Goal: Information Seeking & Learning: Learn about a topic

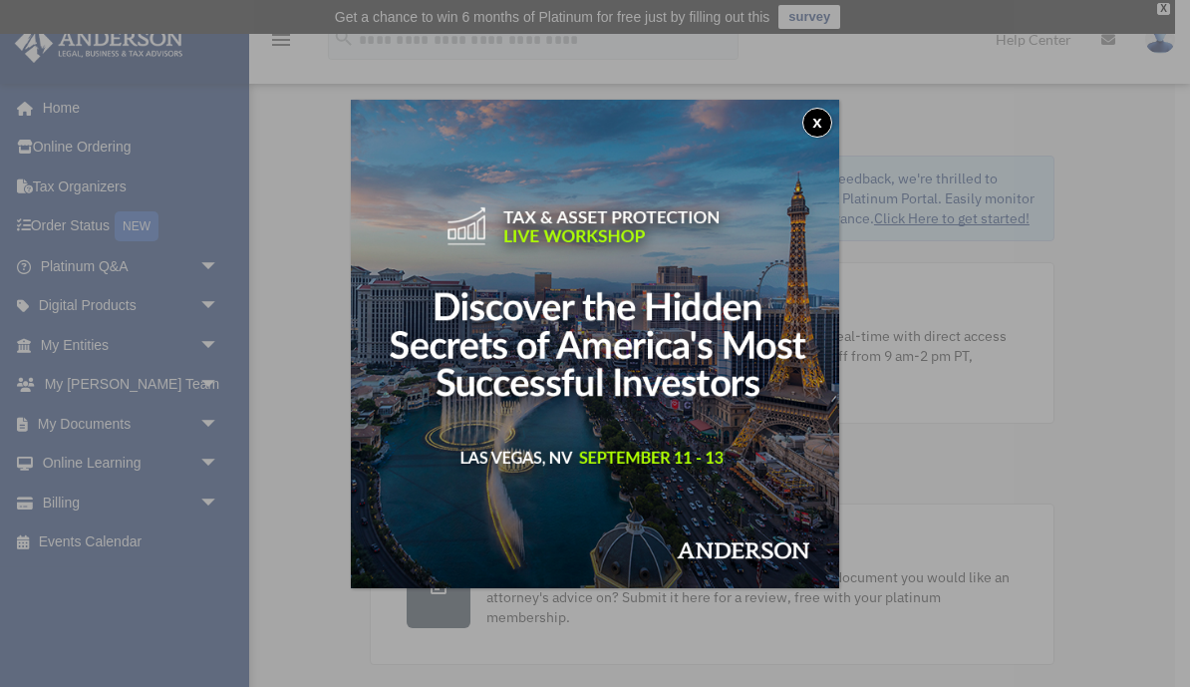
click at [50, 658] on div "x" at bounding box center [595, 343] width 1190 height 687
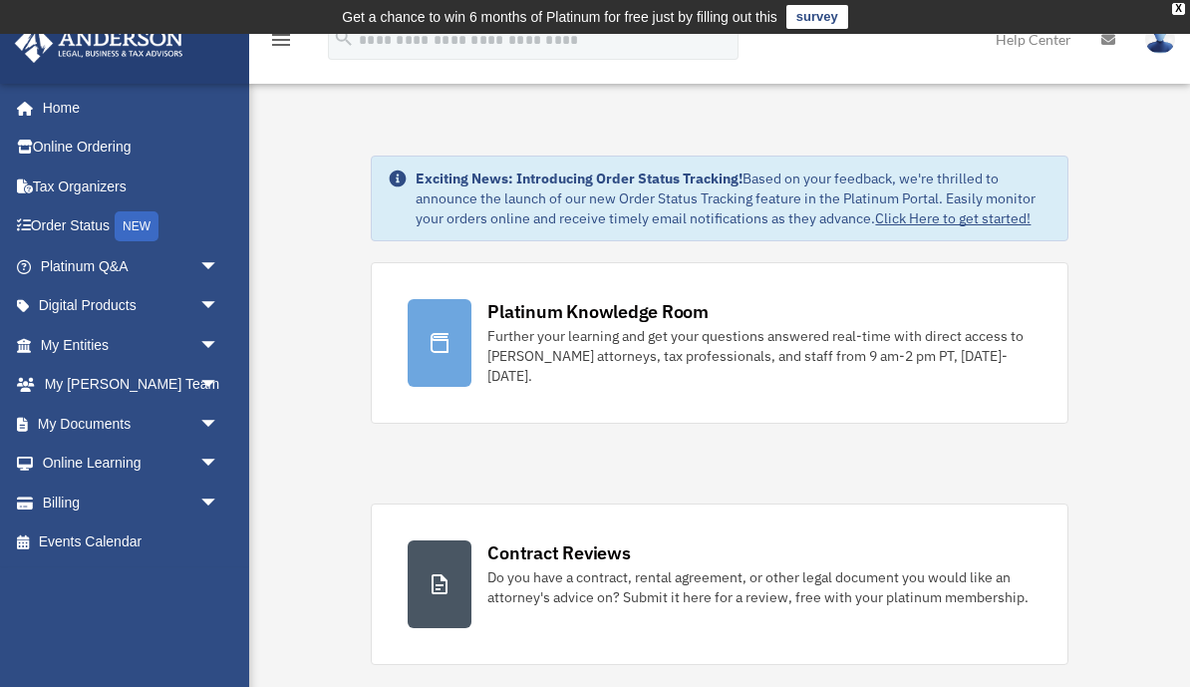
click at [210, 342] on span "arrow_drop_down" at bounding box center [219, 345] width 40 height 41
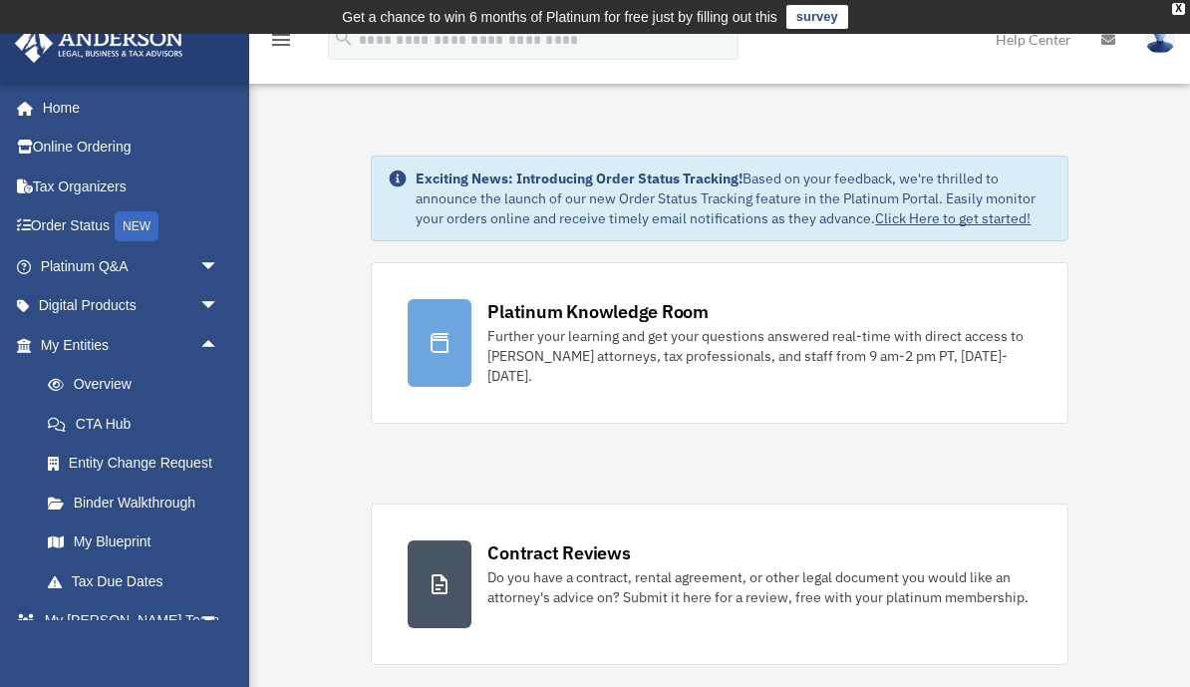
click at [51, 118] on link "Home" at bounding box center [126, 108] width 225 height 40
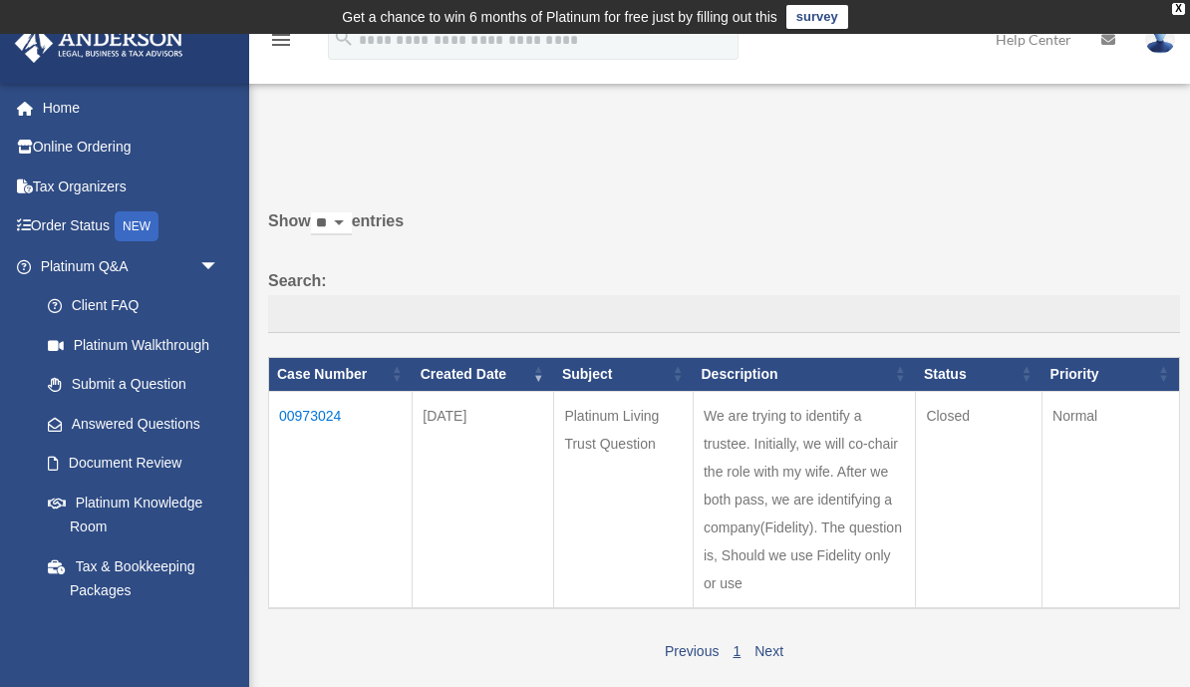
click at [1187, 4] on td "Get a chance to win 6 months of Platinum for free just by filling out this surv…" at bounding box center [595, 17] width 1190 height 34
click at [1183, 6] on div "X" at bounding box center [1178, 9] width 13 height 12
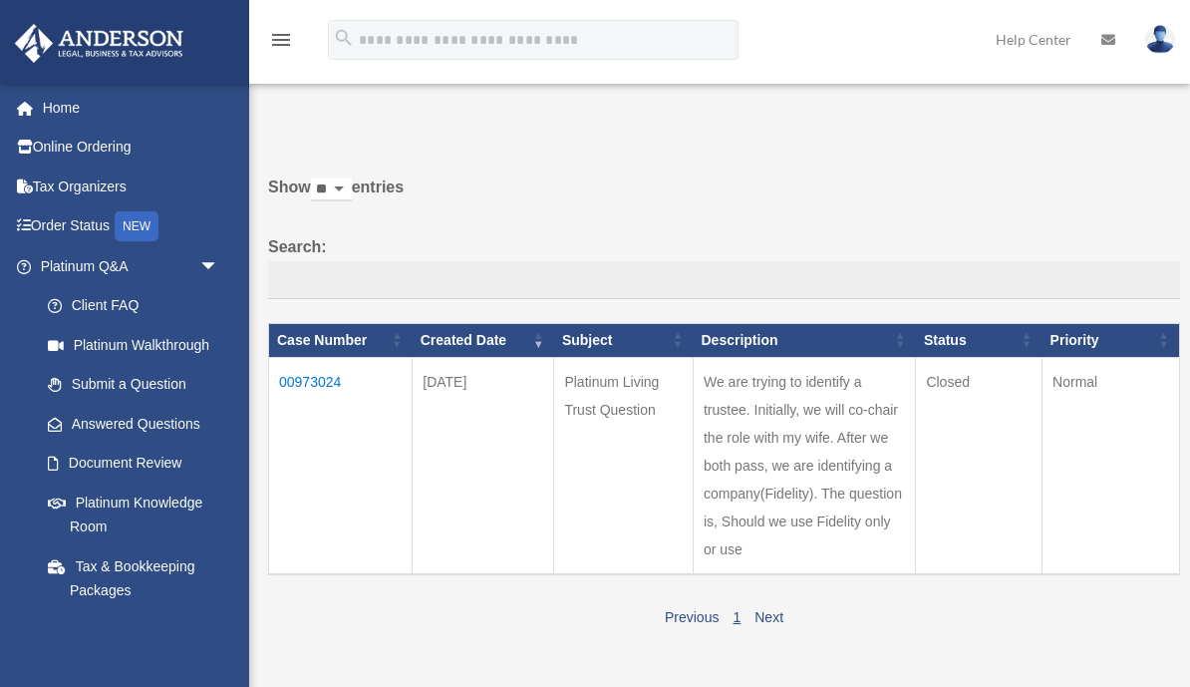
click at [1112, 35] on icon at bounding box center [1108, 40] width 14 height 14
click at [1110, 35] on icon at bounding box center [1108, 40] width 14 height 14
click at [1117, 42] on link at bounding box center [1109, 39] width 44 height 79
click at [739, 609] on link "1" at bounding box center [737, 617] width 8 height 16
click at [735, 609] on link "1" at bounding box center [737, 617] width 8 height 16
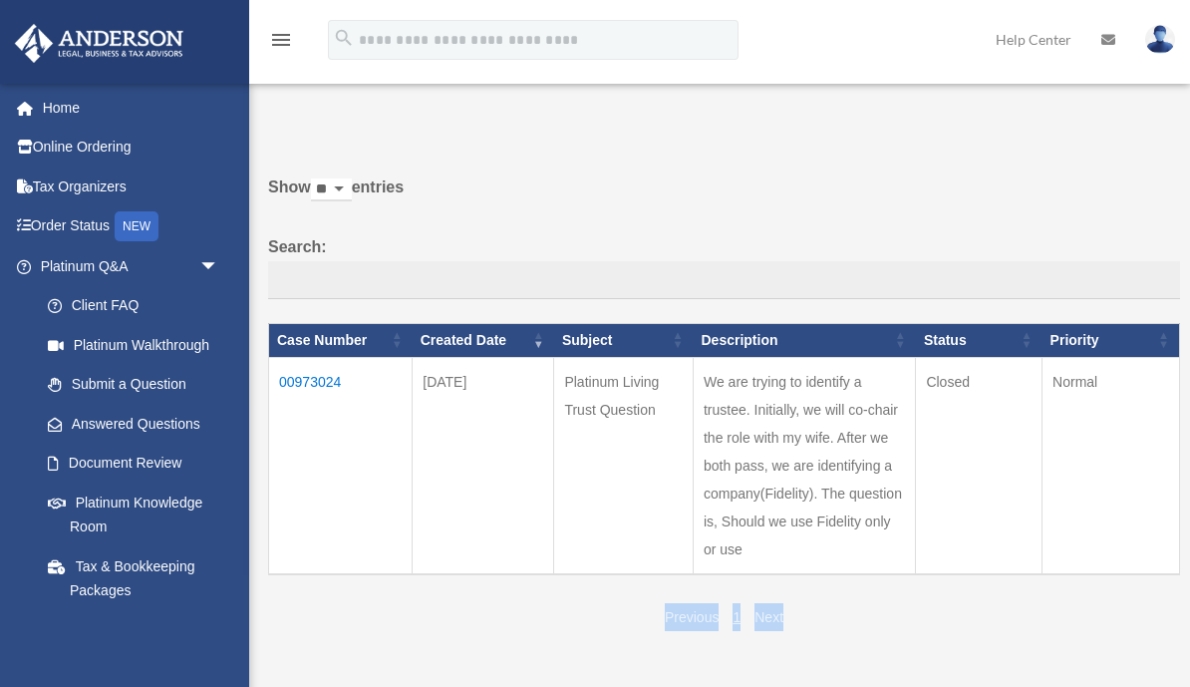
click at [849, 599] on div "Previous 1 Next" at bounding box center [724, 615] width 912 height 32
click at [854, 599] on div "Previous 1 Next" at bounding box center [724, 615] width 912 height 32
click at [852, 599] on div "Previous 1 Next" at bounding box center [724, 615] width 912 height 32
click at [915, 441] on td "We are trying to identify a trustee. Initially, we will co-chair the role with …" at bounding box center [804, 465] width 222 height 217
click at [782, 609] on link "Next" at bounding box center [769, 617] width 29 height 16
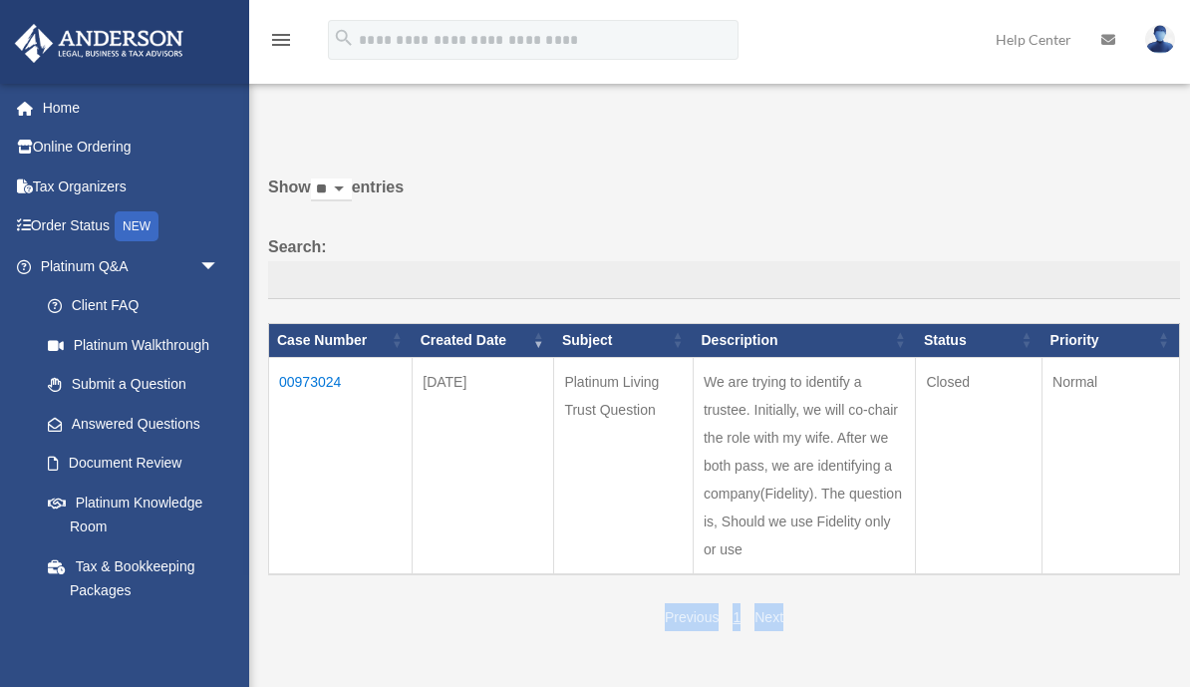
click at [625, 635] on div "Past Questions & Answers miguelblackbelt@icloud.com Sign Out bandiholdings@outl…" at bounding box center [595, 365] width 1190 height 730
click at [740, 609] on link "1" at bounding box center [737, 617] width 8 height 16
click at [552, 595] on div "Past Questions & Answers date_range Published on Last updated June 7, 2024 Apri…" at bounding box center [717, 382] width 926 height 600
click at [274, 37] on icon "menu" at bounding box center [281, 40] width 24 height 24
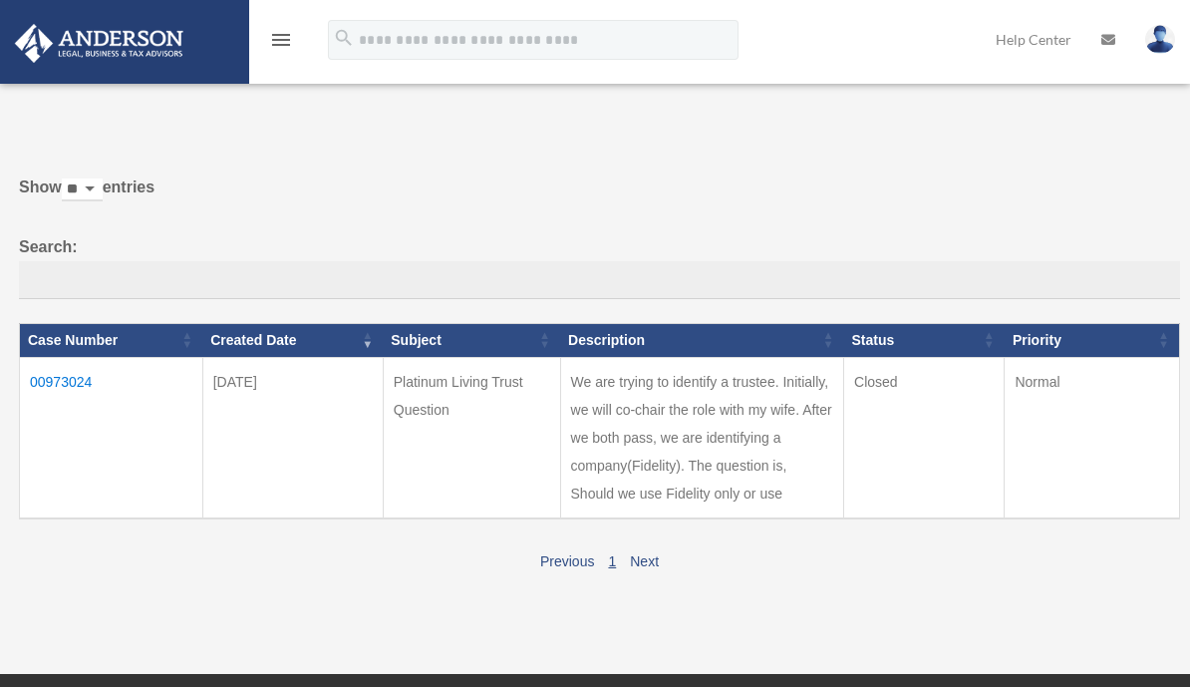
click at [102, 179] on select "** ** ** ***" at bounding box center [82, 189] width 41 height 23
select select "**"
click at [40, 119] on p at bounding box center [592, 120] width 1175 height 28
click at [286, 40] on icon "menu" at bounding box center [281, 40] width 24 height 24
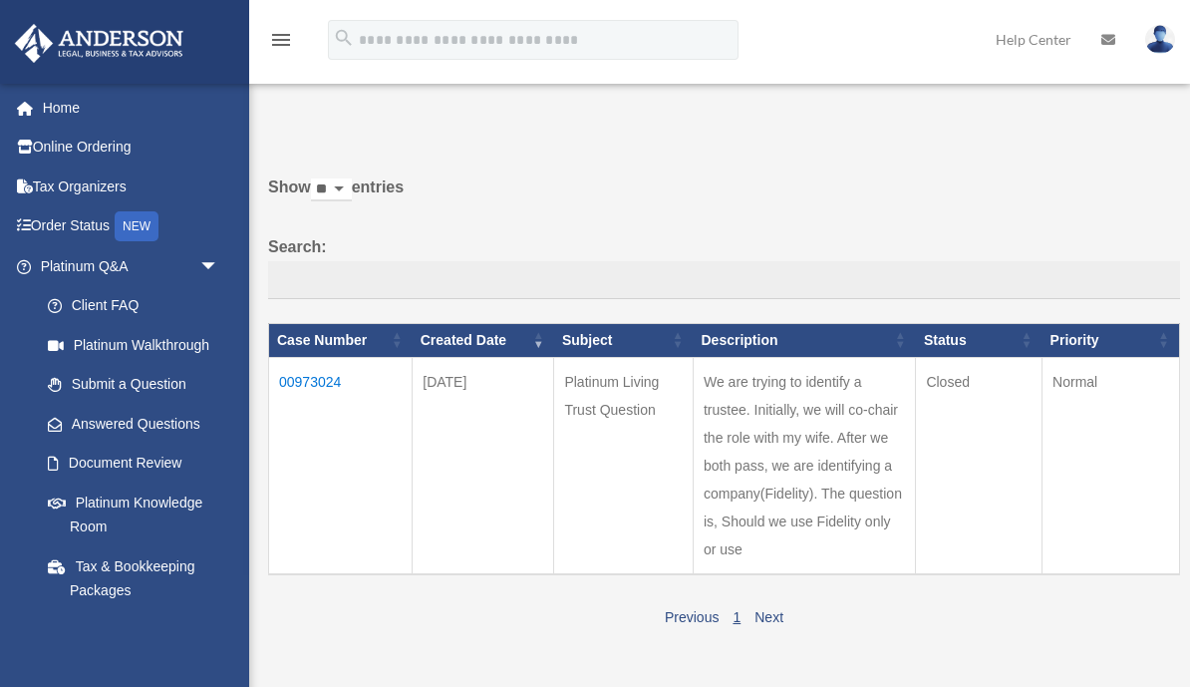
click at [112, 418] on link "Answered Questions" at bounding box center [128, 424] width 201 height 40
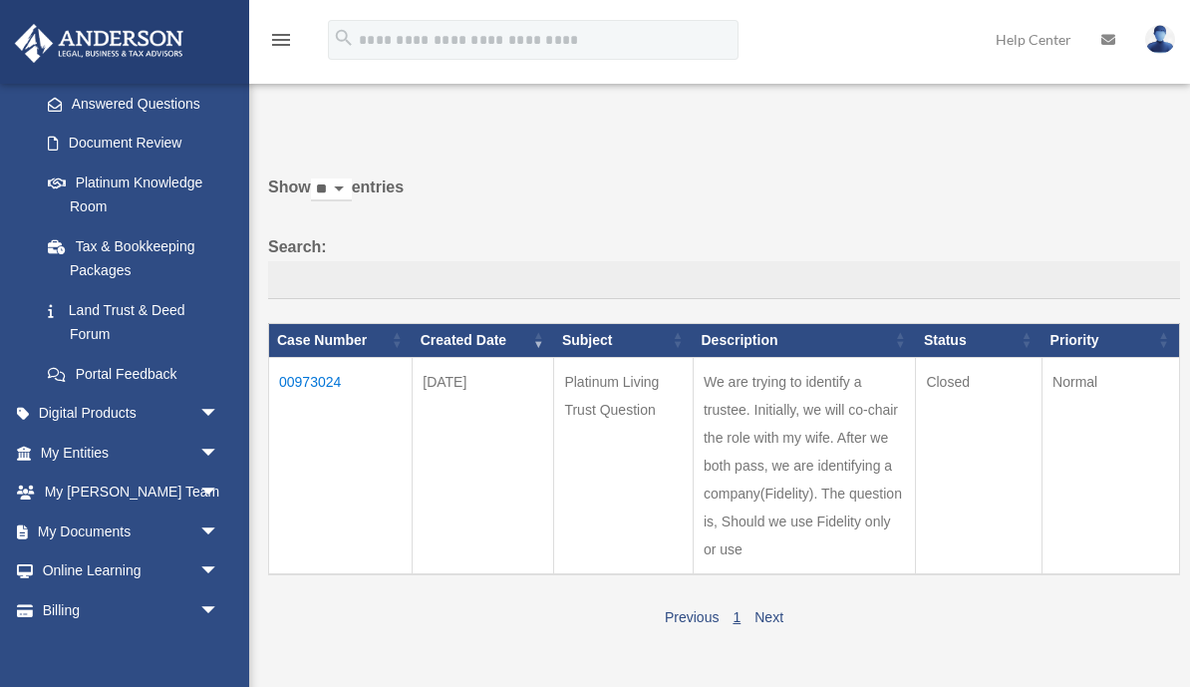
scroll to position [322, 0]
click at [206, 403] on span "arrow_drop_down" at bounding box center [219, 412] width 40 height 41
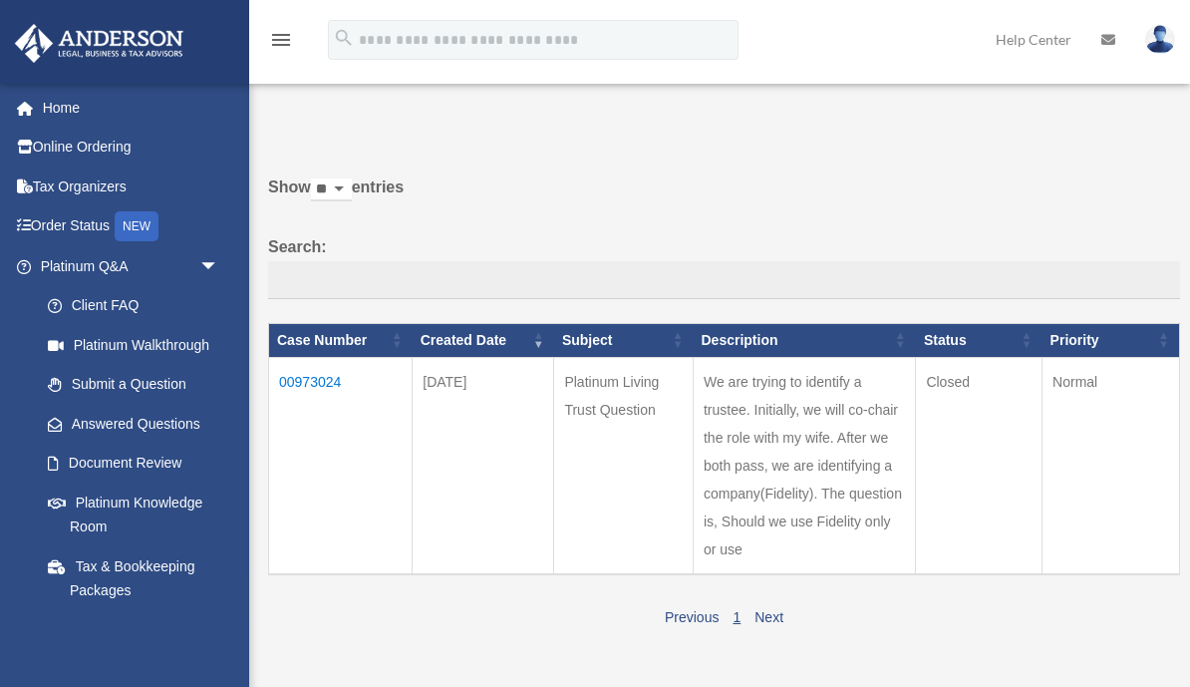
scroll to position [0, 0]
